Goal: Check status: Check status

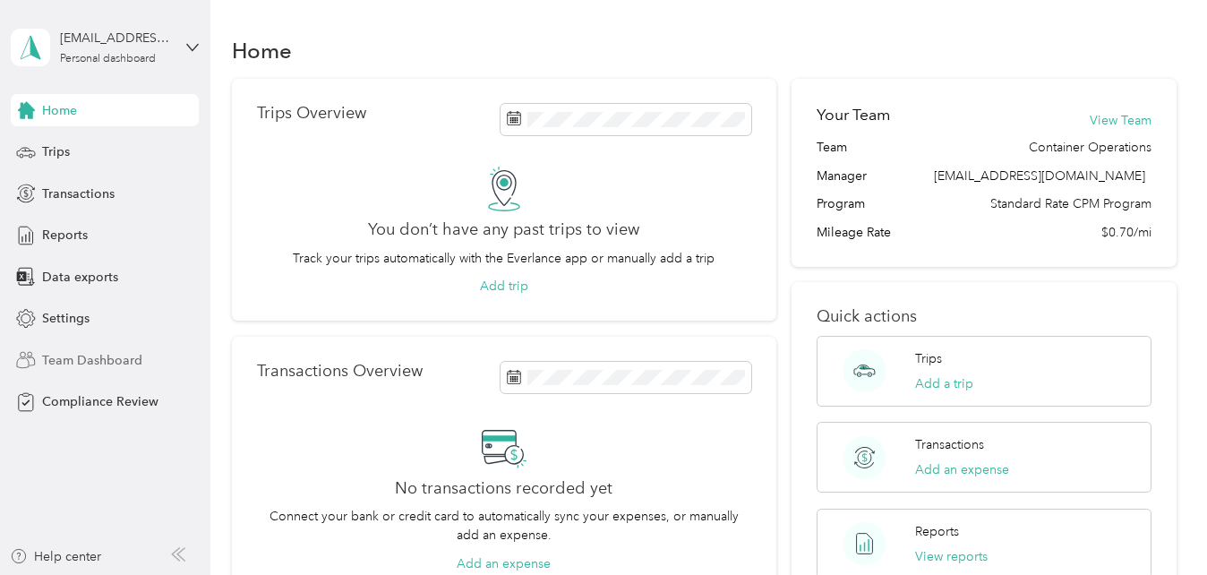
click at [105, 356] on span "Team Dashboard" at bounding box center [92, 360] width 100 height 19
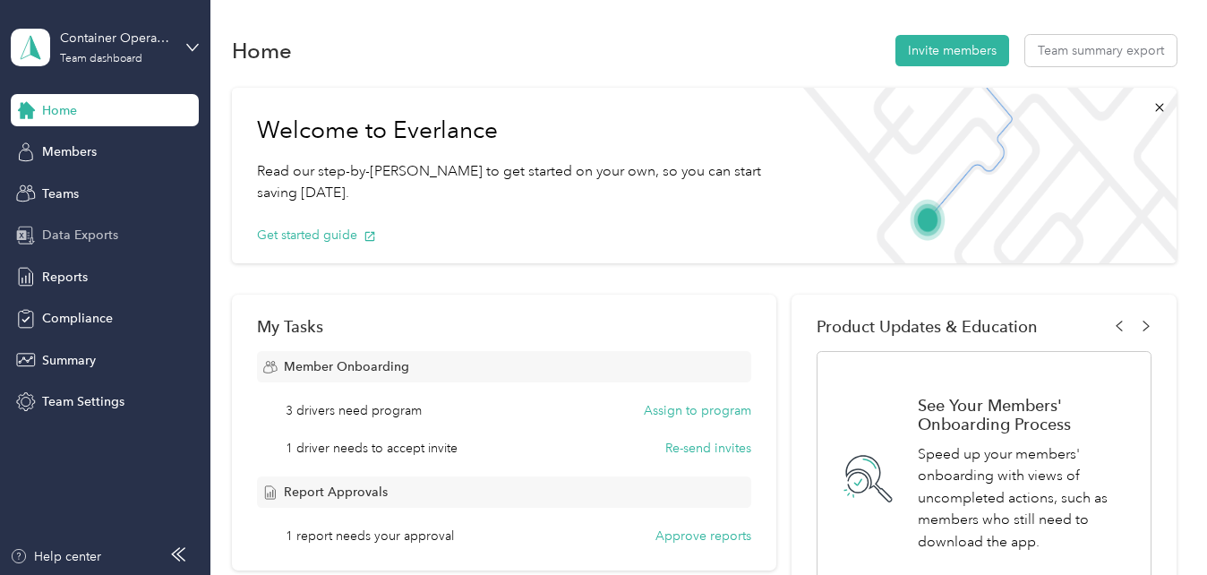
click at [70, 232] on span "Data Exports" at bounding box center [80, 235] width 76 height 19
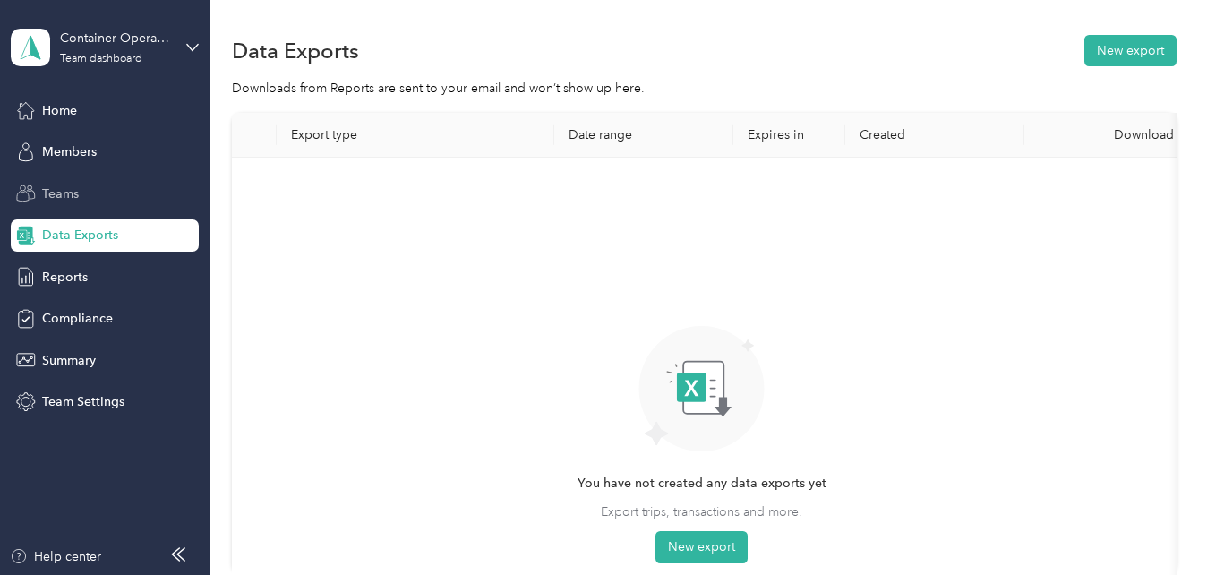
click at [58, 201] on span "Teams" at bounding box center [60, 193] width 37 height 19
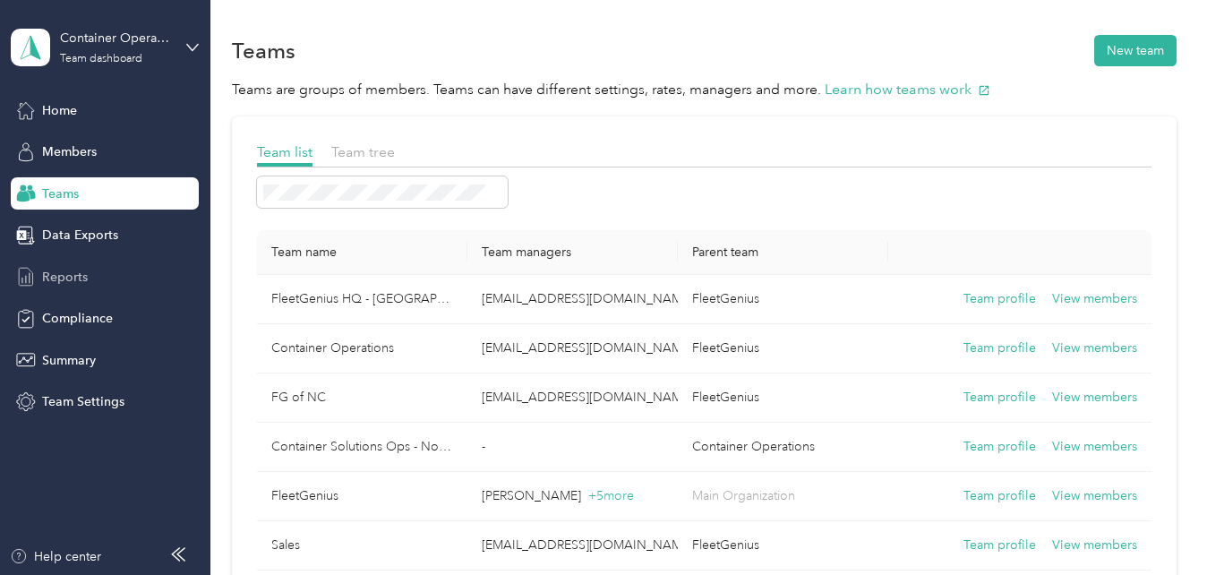
click at [84, 274] on span "Reports" at bounding box center [65, 277] width 46 height 19
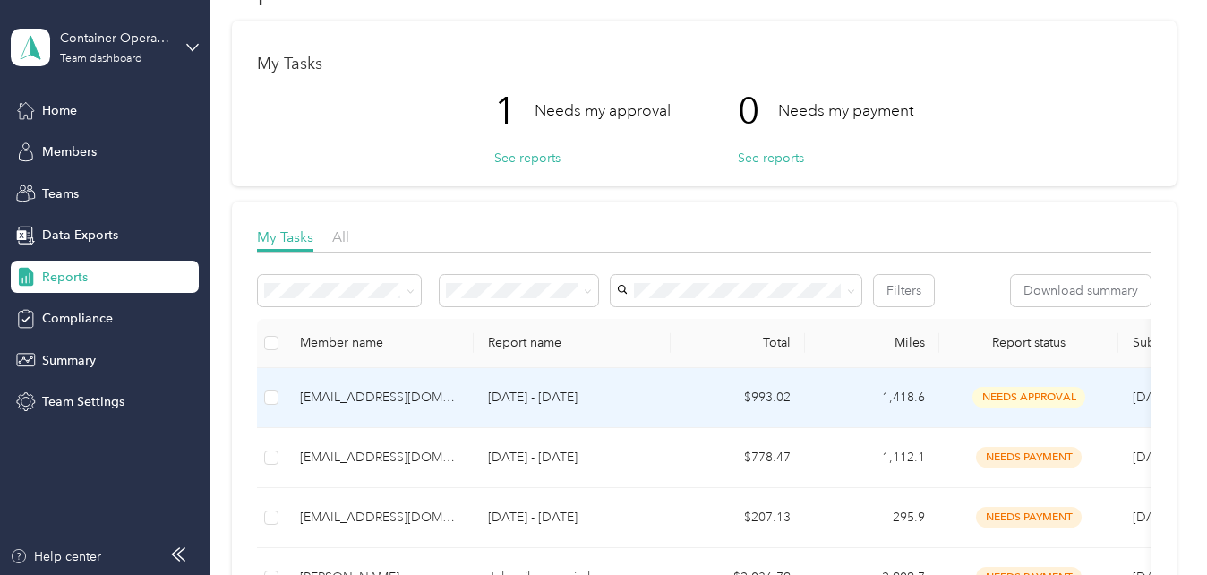
scroll to position [90, 0]
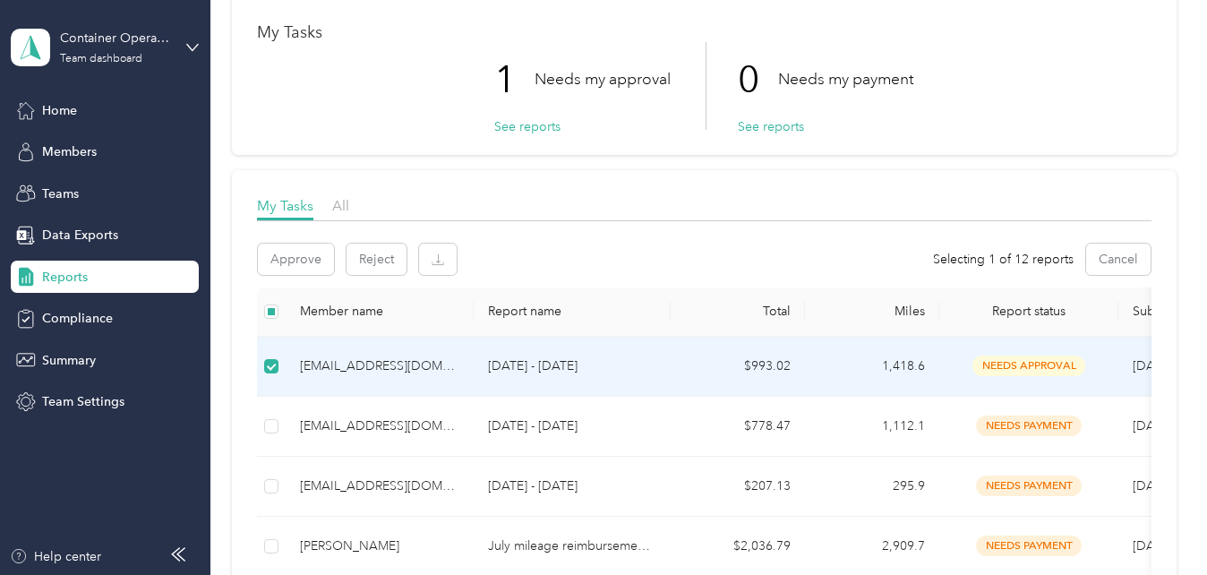
click at [597, 361] on p "[DATE] - [DATE]" at bounding box center [572, 366] width 168 height 20
click at [995, 363] on span "needs approval" at bounding box center [1029, 366] width 113 height 21
drag, startPoint x: 995, startPoint y: 363, endPoint x: 842, endPoint y: 373, distance: 153.5
click at [842, 373] on td "1,418.6" at bounding box center [872, 367] width 134 height 60
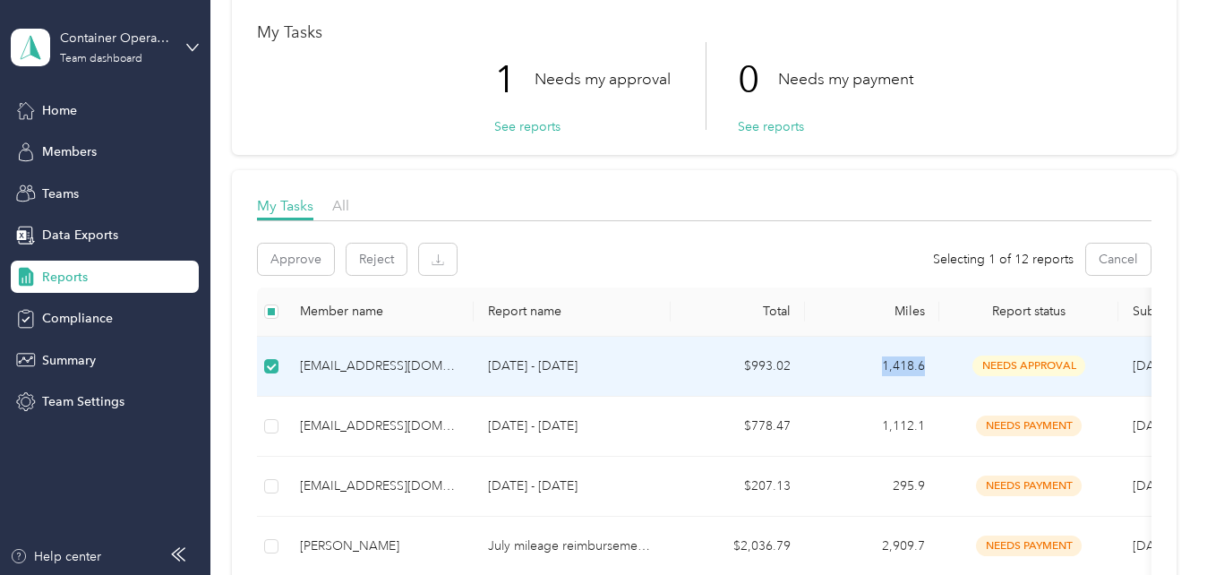
click at [842, 373] on td "1,418.6" at bounding box center [872, 367] width 134 height 60
drag, startPoint x: 842, startPoint y: 373, endPoint x: 742, endPoint y: 383, distance: 99.9
click at [742, 383] on td "$993.02" at bounding box center [738, 367] width 134 height 60
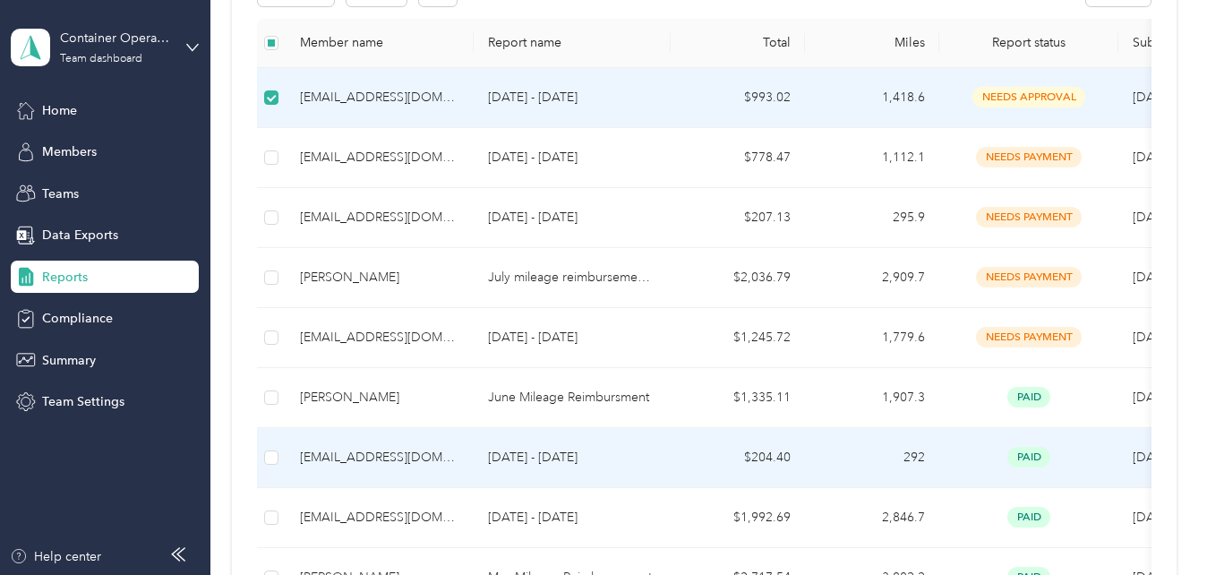
scroll to position [0, 0]
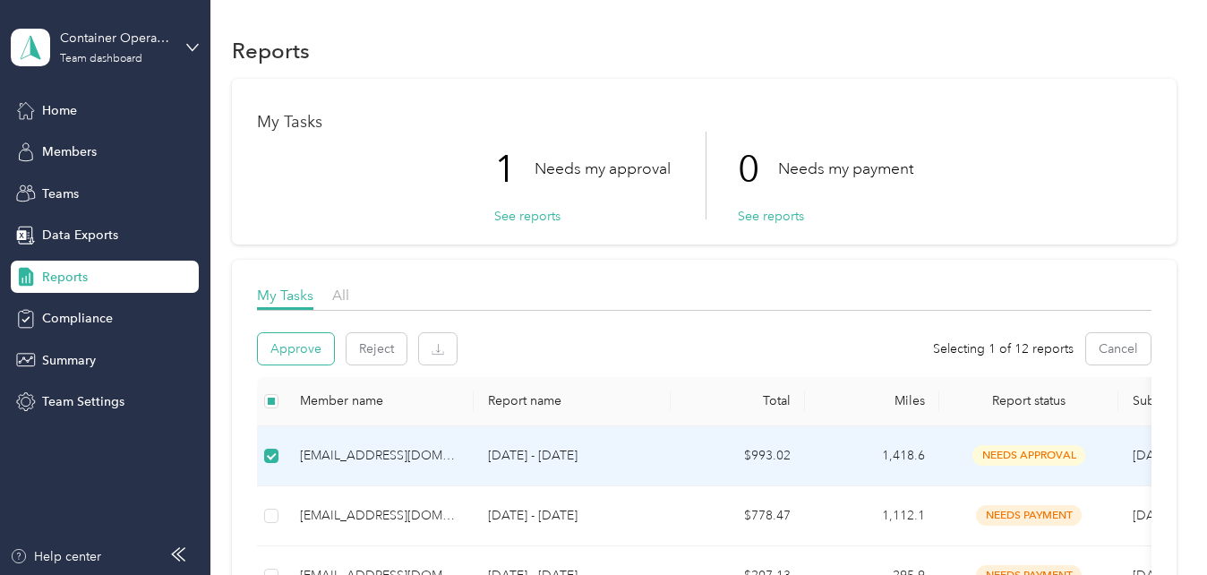
click at [315, 343] on button "Approve" at bounding box center [296, 348] width 76 height 31
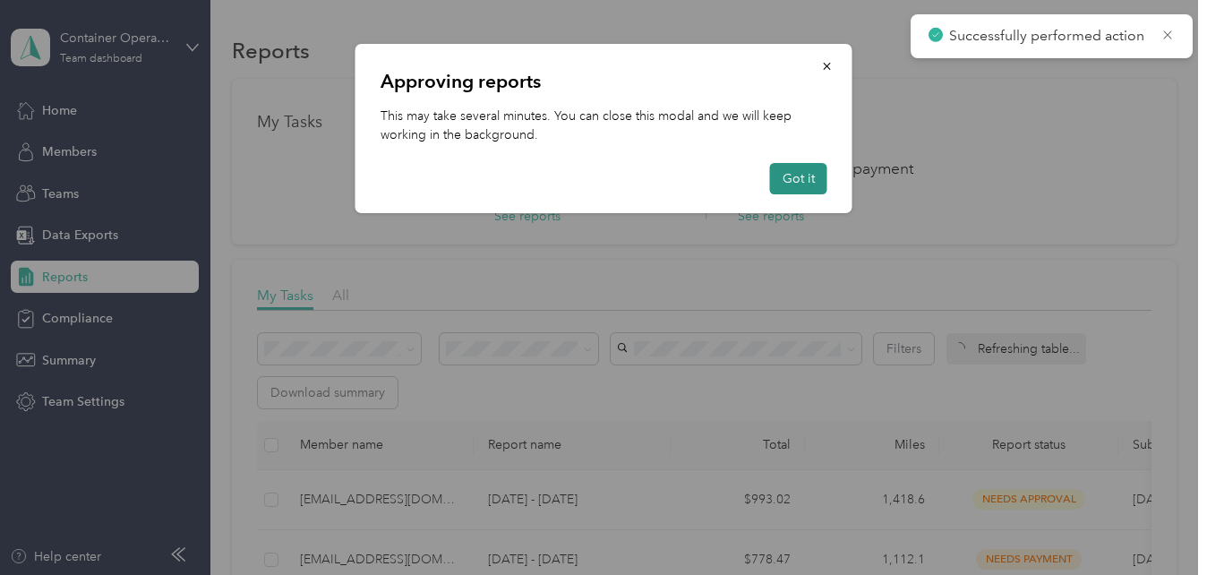
click at [795, 177] on button "Got it" at bounding box center [798, 178] width 57 height 31
